Goal: Task Accomplishment & Management: Manage account settings

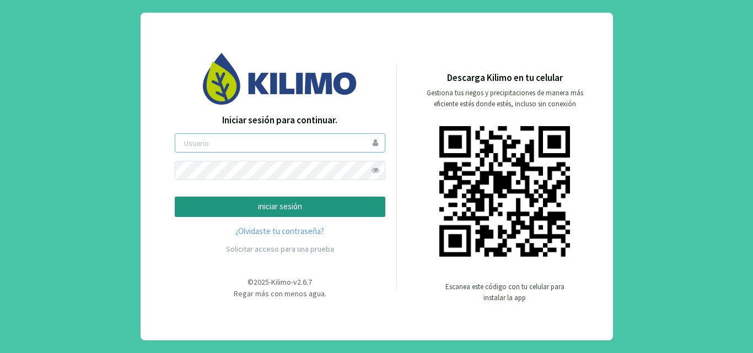
type input "josearaya"
click at [379, 174] on span at bounding box center [375, 170] width 19 height 19
click at [280, 204] on p "iniciar sesión" at bounding box center [280, 207] width 192 height 13
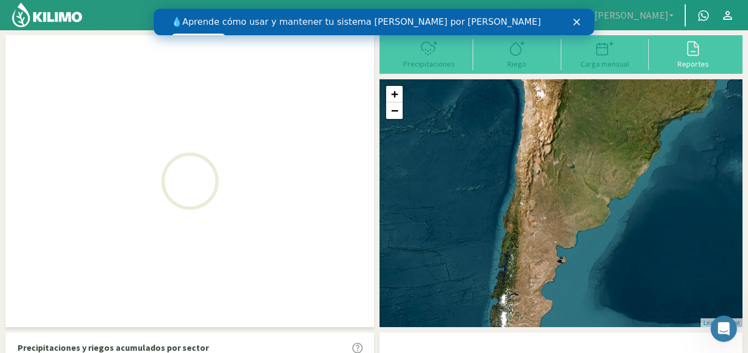
click at [576, 21] on polygon "Cerrar" at bounding box center [577, 22] width 7 height 7
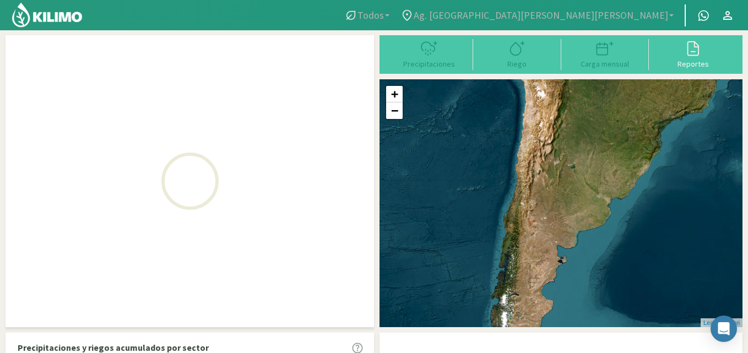
click at [395, 12] on link "Todos" at bounding box center [367, 15] width 56 height 21
click at [615, 17] on span "Ag. [GEOGRAPHIC_DATA][PERSON_NAME][PERSON_NAME]" at bounding box center [541, 15] width 255 height 12
click at [671, 17] on link "Ag. [GEOGRAPHIC_DATA][PERSON_NAME][PERSON_NAME]" at bounding box center [537, 15] width 284 height 21
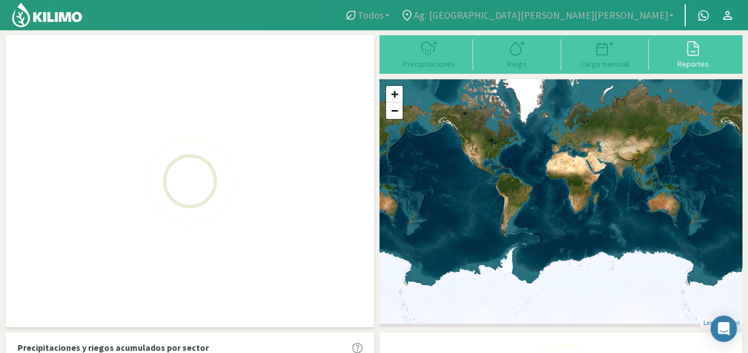
drag, startPoint x: 470, startPoint y: 263, endPoint x: 558, endPoint y: 217, distance: 99.6
click at [563, 217] on div "+ − Leaflet | © Esri" at bounding box center [561, 203] width 363 height 248
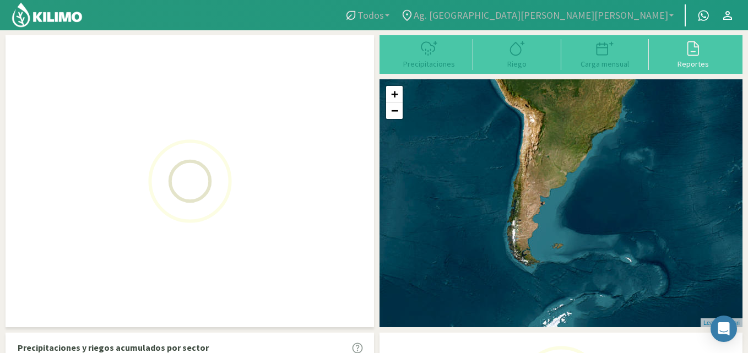
drag, startPoint x: 495, startPoint y: 206, endPoint x: 575, endPoint y: 194, distance: 80.8
click at [575, 194] on div "+ − Leaflet | © Esri" at bounding box center [561, 203] width 363 height 248
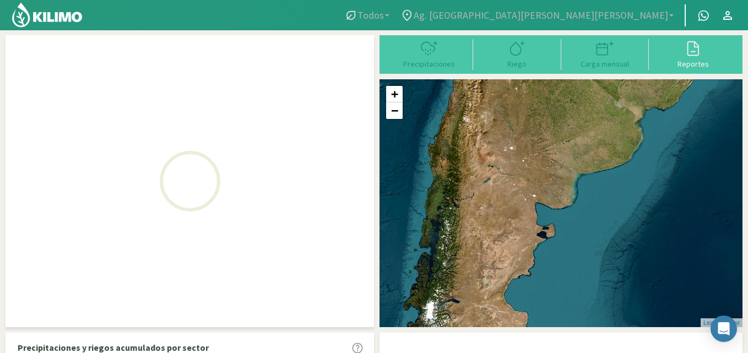
drag, startPoint x: 483, startPoint y: 201, endPoint x: 593, endPoint y: 200, distance: 109.7
click at [593, 199] on div "+ − Leaflet | © Esri" at bounding box center [561, 203] width 363 height 248
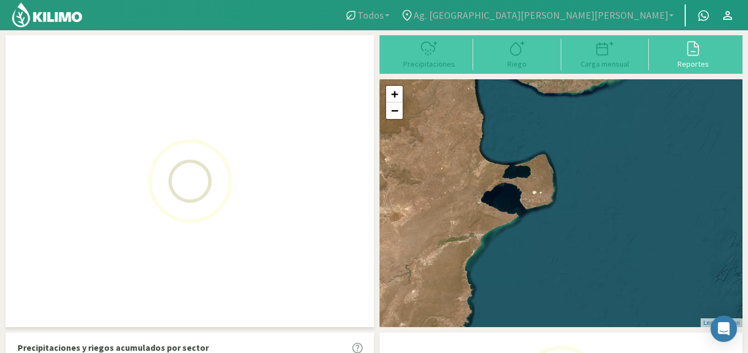
drag, startPoint x: 545, startPoint y: 237, endPoint x: 580, endPoint y: 199, distance: 51.5
click at [580, 199] on div "+ − Leaflet | © Esri" at bounding box center [561, 203] width 363 height 248
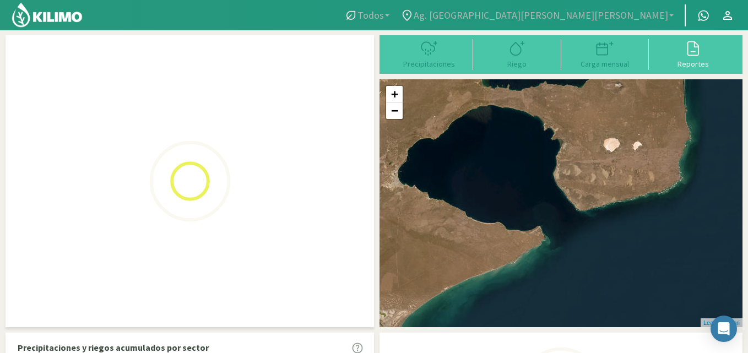
drag, startPoint x: 507, startPoint y: 217, endPoint x: 633, endPoint y: 212, distance: 125.2
click at [633, 212] on div "+ − Leaflet | © Esri" at bounding box center [561, 203] width 363 height 248
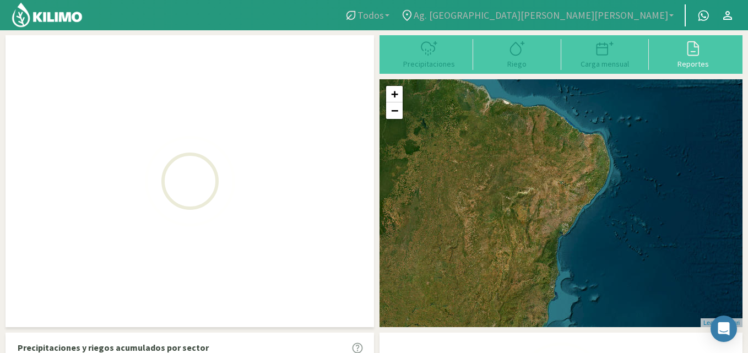
drag, startPoint x: 508, startPoint y: 133, endPoint x: 468, endPoint y: 208, distance: 85.1
click at [468, 208] on div "+ − Leaflet | © Esri" at bounding box center [561, 203] width 363 height 248
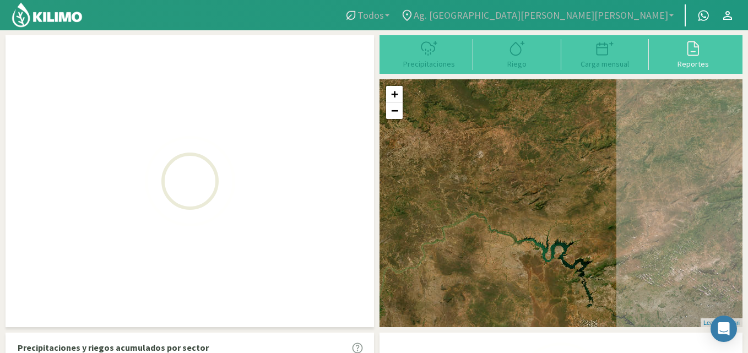
drag, startPoint x: 647, startPoint y: 209, endPoint x: 395, endPoint y: 235, distance: 253.7
click at [395, 235] on div "+ − Leaflet | © Esri" at bounding box center [561, 203] width 363 height 248
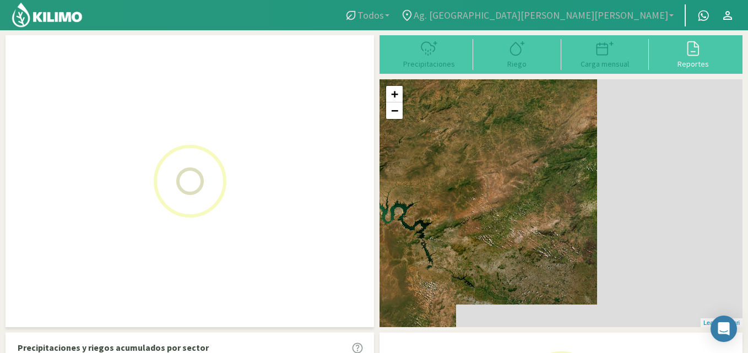
drag, startPoint x: 636, startPoint y: 237, endPoint x: 449, endPoint y: 183, distance: 194.4
click at [450, 185] on div "+ − Leaflet | © Esri" at bounding box center [561, 203] width 363 height 248
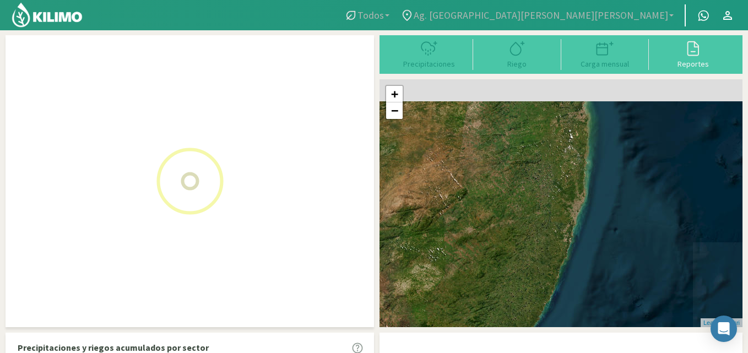
drag, startPoint x: 574, startPoint y: 210, endPoint x: 439, endPoint y: 303, distance: 163.7
click at [437, 311] on div "+ − Leaflet | © Esri" at bounding box center [561, 203] width 363 height 248
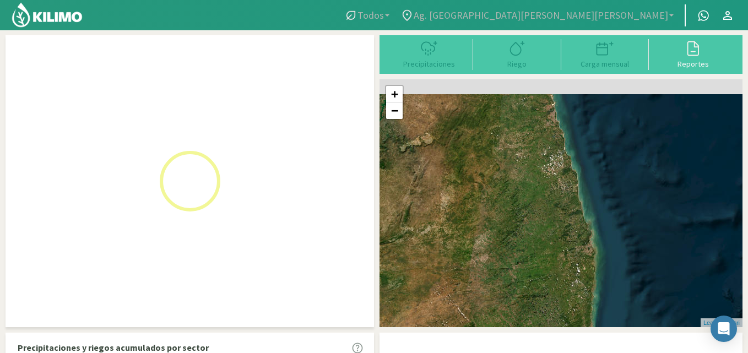
drag, startPoint x: 495, startPoint y: 182, endPoint x: 511, endPoint y: 320, distance: 138.1
click at [511, 320] on div "+ − Leaflet | © Esri" at bounding box center [561, 203] width 363 height 248
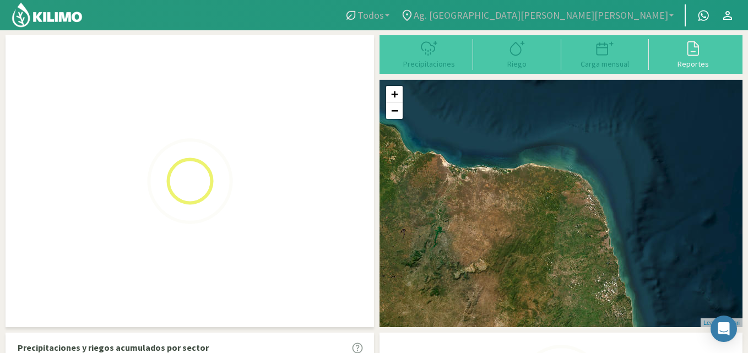
drag, startPoint x: 484, startPoint y: 206, endPoint x: 534, endPoint y: 325, distance: 129.2
click at [534, 325] on div "+ − Leaflet | © Esri" at bounding box center [561, 203] width 363 height 248
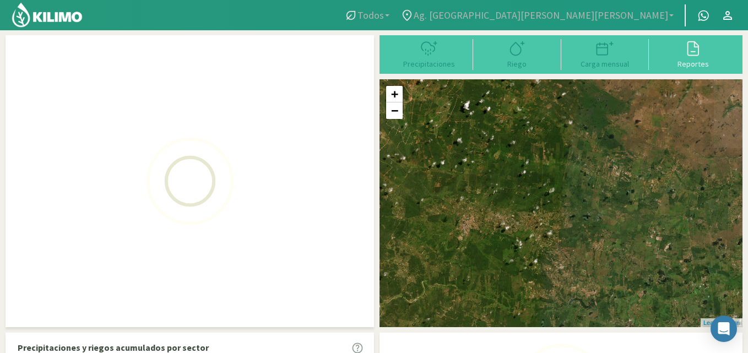
drag, startPoint x: 647, startPoint y: 190, endPoint x: 524, endPoint y: 274, distance: 149.5
click at [524, 274] on div "+ − Leaflet | © Esri" at bounding box center [561, 203] width 363 height 248
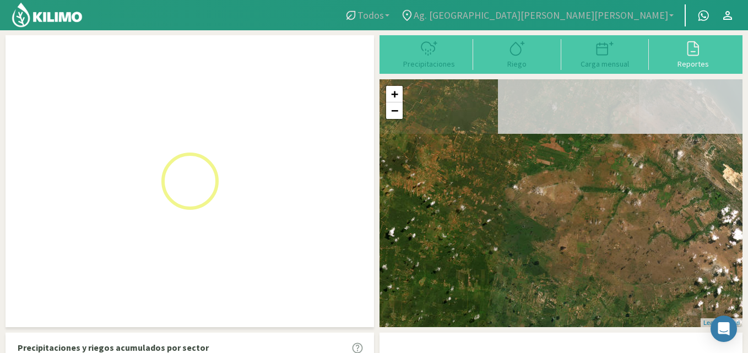
drag, startPoint x: 640, startPoint y: 225, endPoint x: 563, endPoint y: 352, distance: 148.1
click at [563, 352] on div "Precipitaciones Riego Carga mensual Reportes + − Leaflet | © Esri Precipitacion…" at bounding box center [374, 241] width 737 height 413
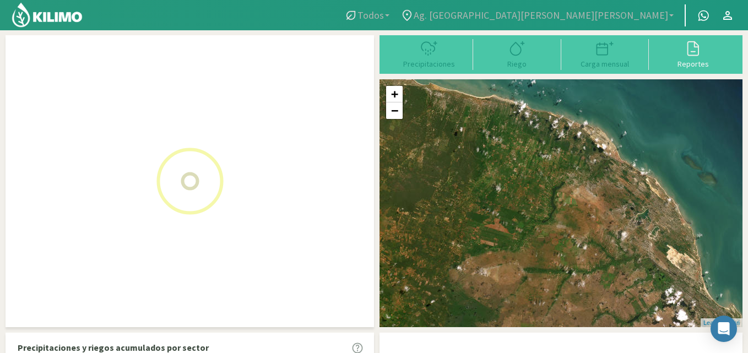
drag, startPoint x: 590, startPoint y: 250, endPoint x: 613, endPoint y: 304, distance: 59.0
click at [613, 304] on div "+ − Leaflet | © Esri" at bounding box center [561, 203] width 363 height 248
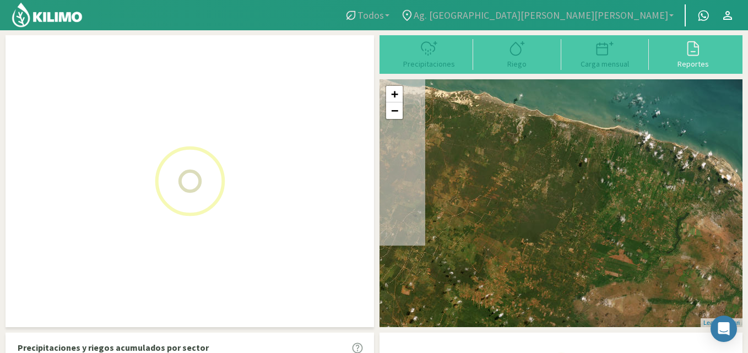
drag, startPoint x: 530, startPoint y: 166, endPoint x: 657, endPoint y: 197, distance: 131.1
click at [657, 197] on div "+ − Leaflet | © Esri" at bounding box center [561, 203] width 363 height 248
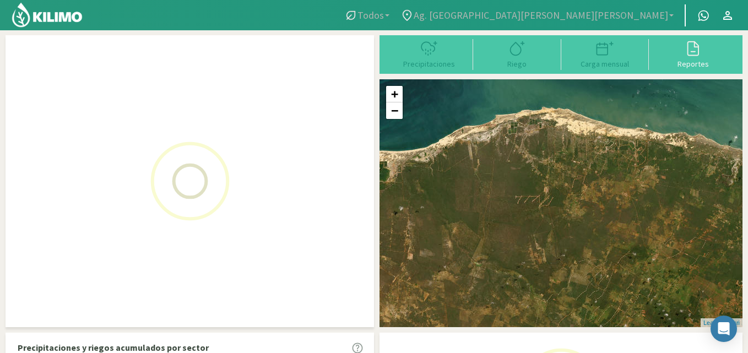
drag, startPoint x: 498, startPoint y: 163, endPoint x: 709, endPoint y: 203, distance: 214.8
click at [715, 204] on div "+ − Leaflet | © Esri" at bounding box center [561, 203] width 363 height 248
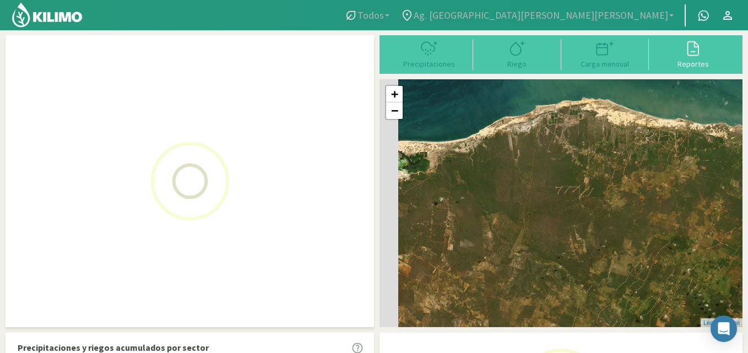
drag, startPoint x: 516, startPoint y: 175, endPoint x: 559, endPoint y: 165, distance: 44.1
click at [559, 165] on div "+ − Leaflet | © Esri" at bounding box center [561, 203] width 363 height 248
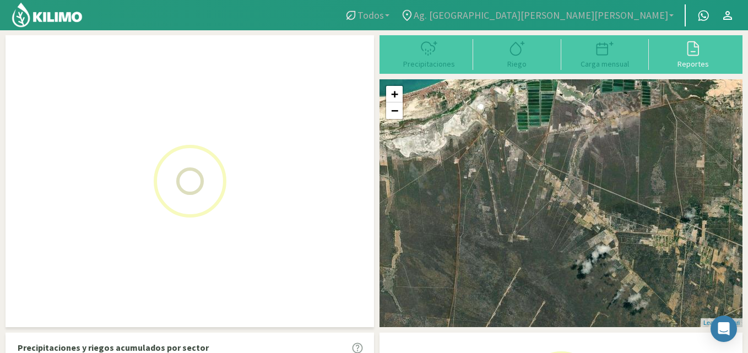
drag, startPoint x: 570, startPoint y: 206, endPoint x: 570, endPoint y: 301, distance: 95.3
click at [570, 301] on div "+ − Leaflet | © Esri" at bounding box center [561, 203] width 363 height 248
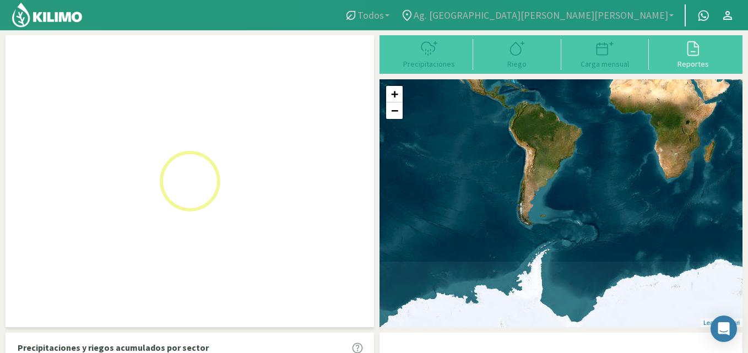
drag, startPoint x: 458, startPoint y: 249, endPoint x: 531, endPoint y: 165, distance: 110.6
click at [531, 165] on div "+ − Leaflet | © Esri" at bounding box center [561, 203] width 363 height 248
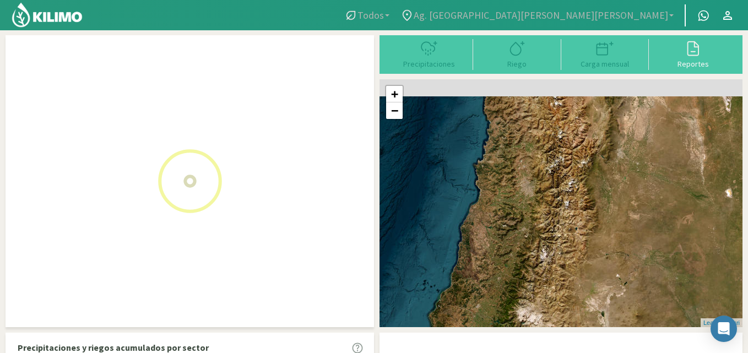
drag, startPoint x: 542, startPoint y: 174, endPoint x: 521, endPoint y: 315, distance: 142.1
click at [521, 315] on div "+ − Leaflet | © Esri" at bounding box center [561, 203] width 363 height 248
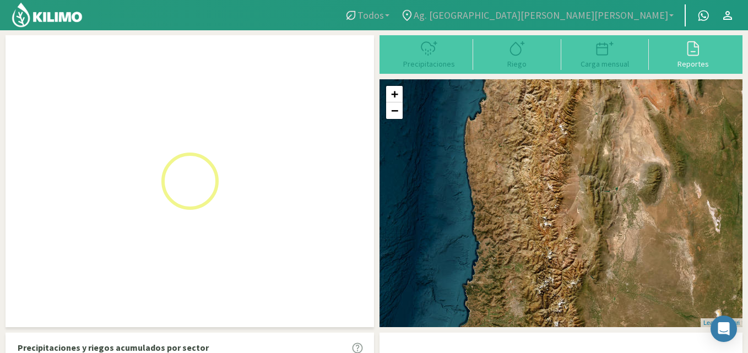
drag, startPoint x: 538, startPoint y: 190, endPoint x: 527, endPoint y: 284, distance: 94.4
click at [531, 315] on div "+ − Leaflet | © Esri" at bounding box center [561, 203] width 363 height 248
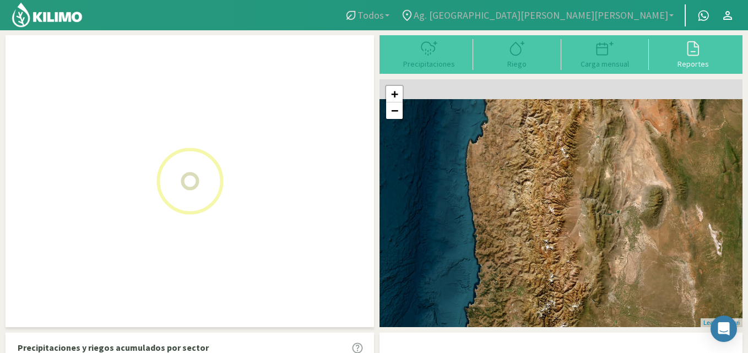
drag, startPoint x: 552, startPoint y: 199, endPoint x: 550, endPoint y: 225, distance: 26.5
click at [550, 225] on div "+ − Leaflet | © Esri" at bounding box center [561, 203] width 363 height 248
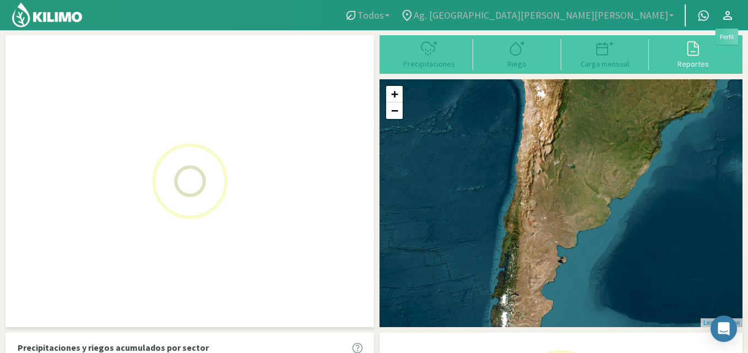
click at [736, 10] on link at bounding box center [728, 15] width 24 height 21
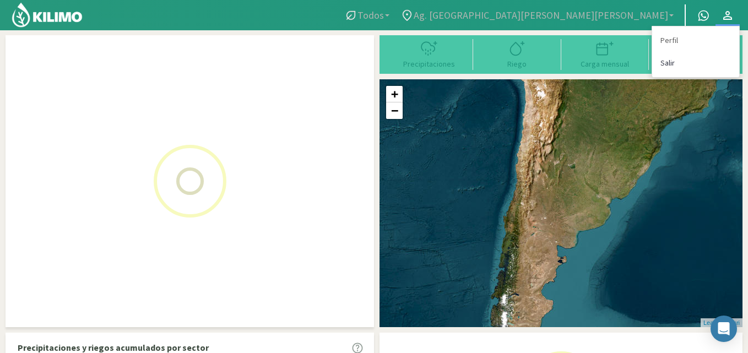
click at [687, 61] on link "Salir" at bounding box center [695, 63] width 87 height 23
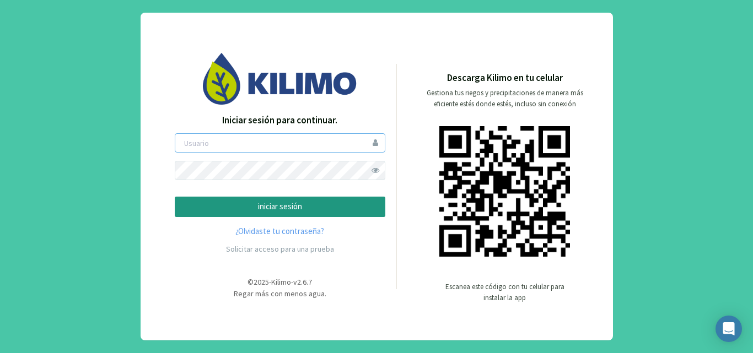
type input "josearaya"
click at [376, 170] on span at bounding box center [375, 170] width 19 height 19
click at [312, 206] on p "iniciar sesión" at bounding box center [280, 207] width 192 height 13
